Goal: Information Seeking & Learning: Learn about a topic

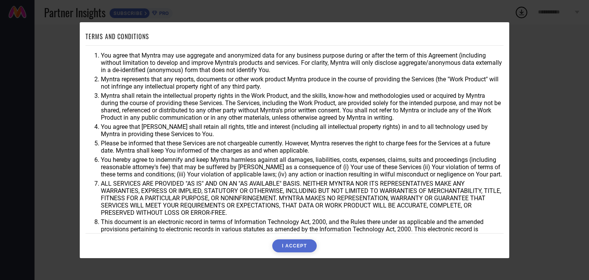
click at [290, 243] on button "I ACCEPT" at bounding box center [294, 245] width 44 height 13
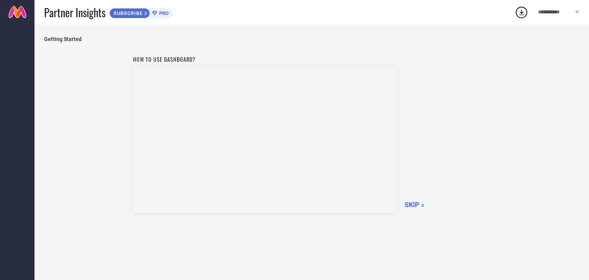
click at [414, 201] on span "SKIP »" at bounding box center [414, 204] width 20 height 8
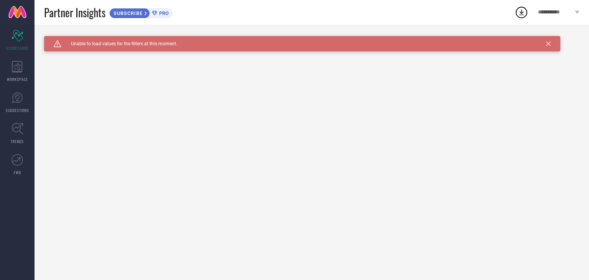
click at [119, 13] on span "SUBSCRIBE" at bounding box center [127, 13] width 35 height 6
